Goal: Task Accomplishment & Management: Use online tool/utility

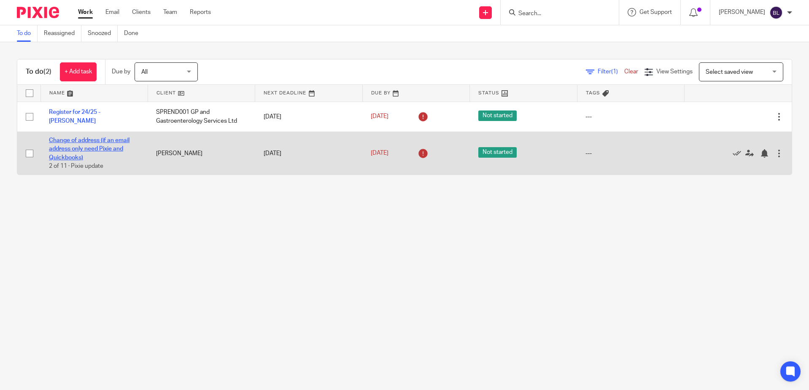
click at [97, 140] on link "Change of address (if an email address only need Pixie and Quickbooks)" at bounding box center [89, 149] width 81 height 23
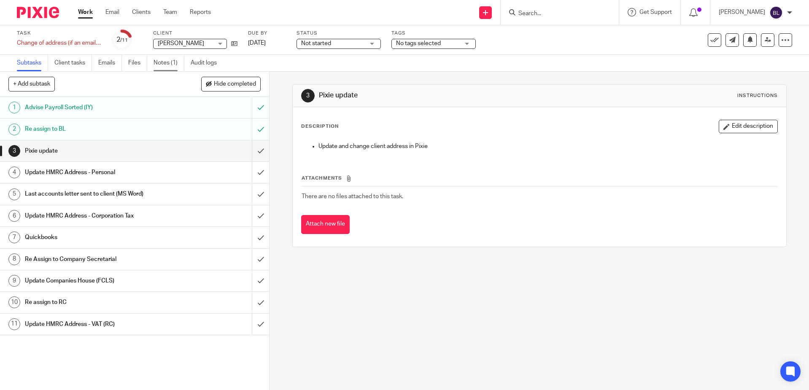
click at [167, 62] on link "Notes (1)" at bounding box center [169, 63] width 31 height 16
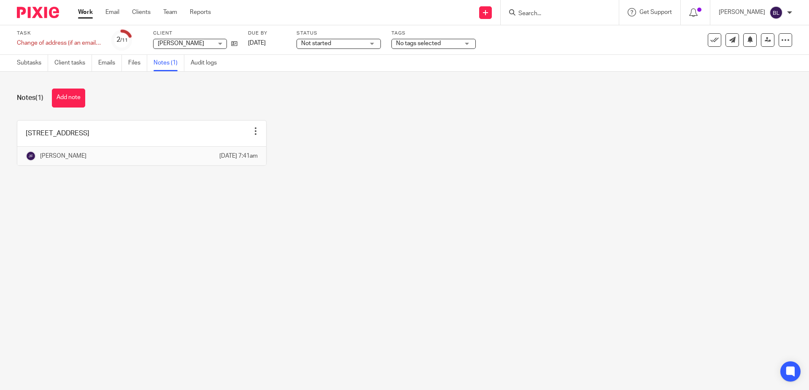
drag, startPoint x: 132, startPoint y: 279, endPoint x: 127, endPoint y: 276, distance: 5.7
click at [132, 279] on main "Task Change of address (if an email address only need Pixie and Quickbooks) Sav…" at bounding box center [404, 195] width 809 height 390
